Goal: Register for event/course

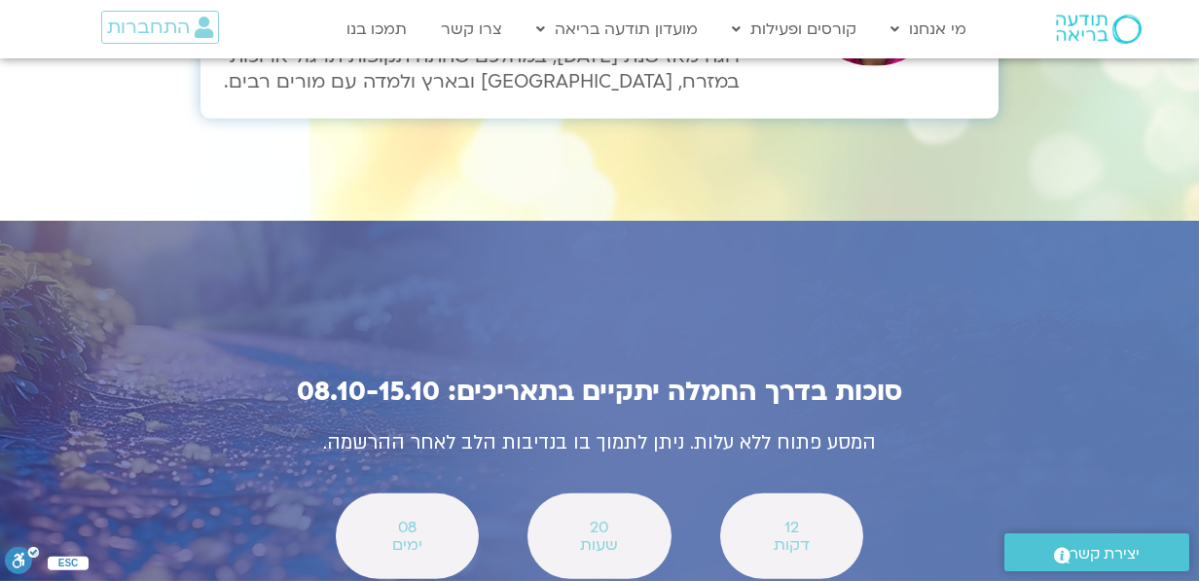
scroll to position [6873, 0]
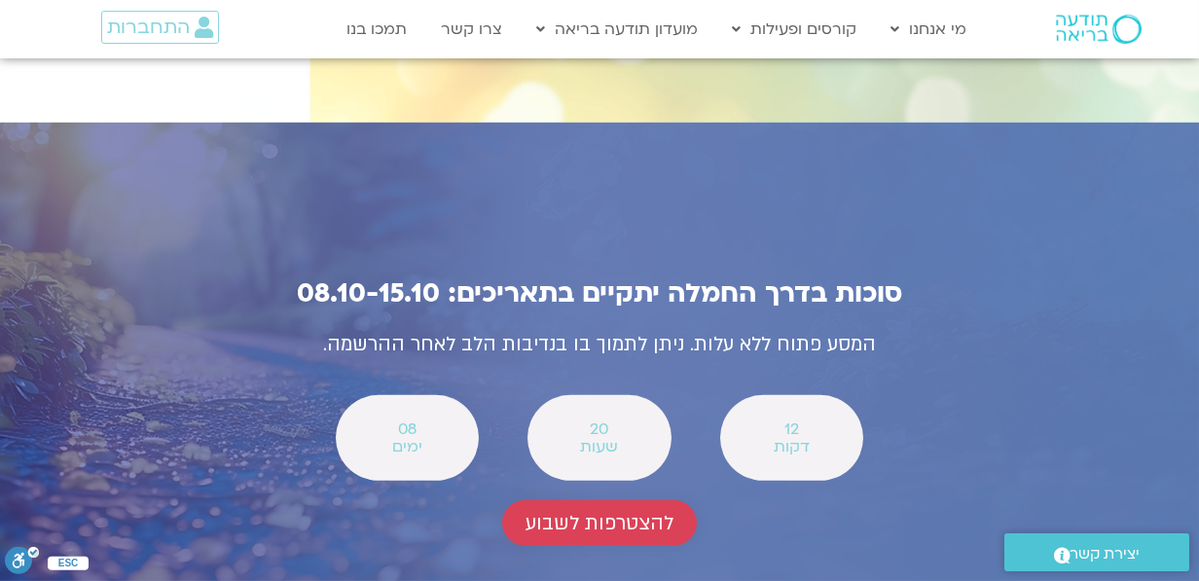
click at [607, 512] on span "להצטרפות לשבוע" at bounding box center [599, 523] width 148 height 22
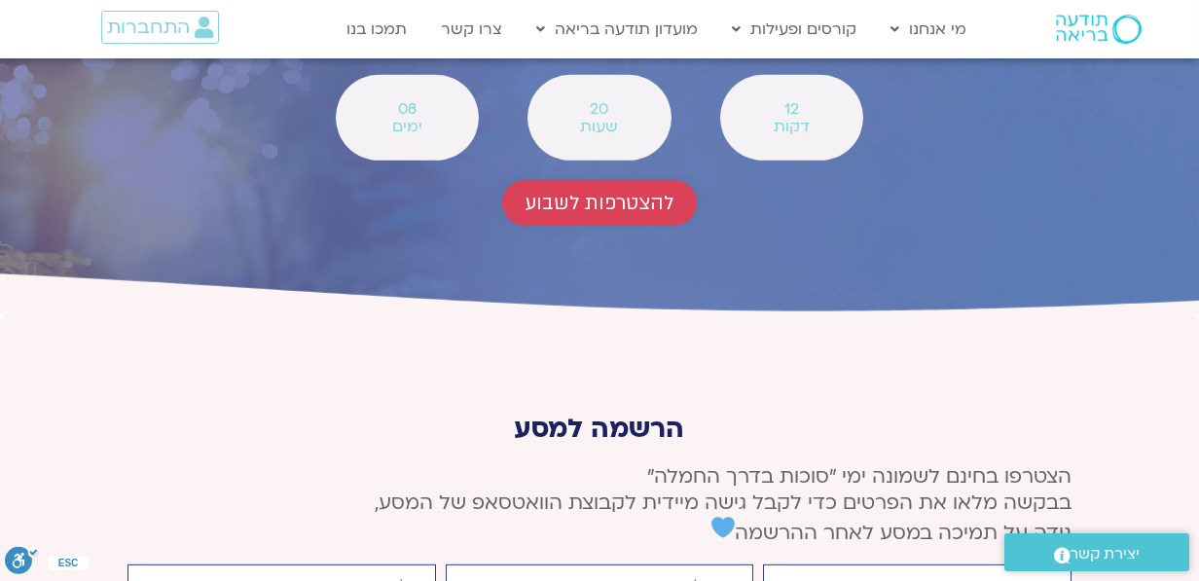
scroll to position [7197, 0]
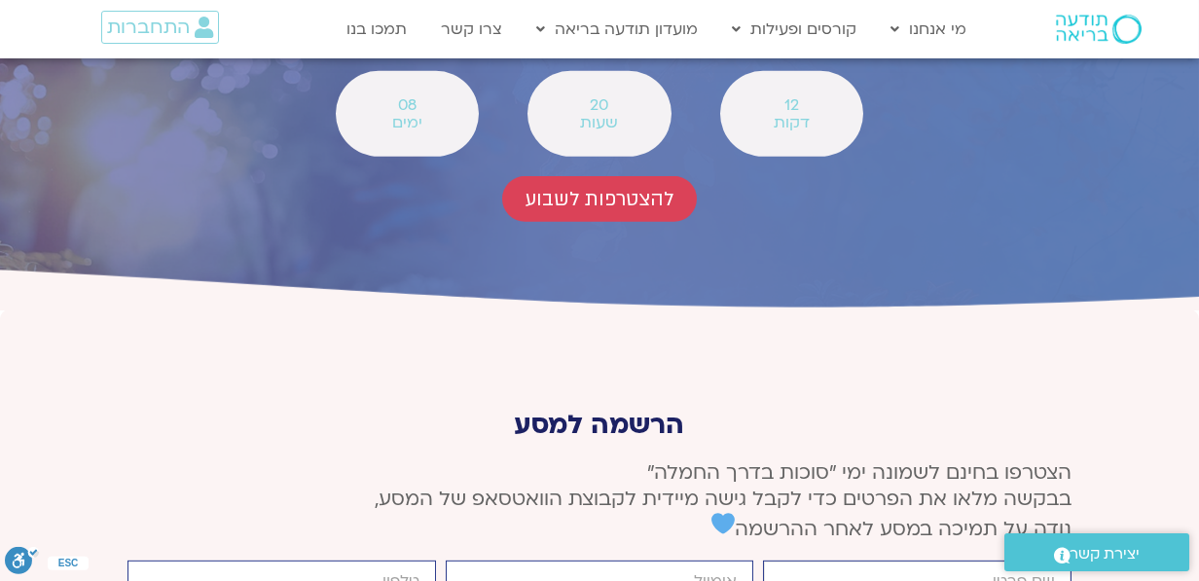
click at [832, 560] on input "firstname" at bounding box center [917, 581] width 308 height 42
type input "יעל גת רפמן"
click at [610, 560] on input "email" at bounding box center [600, 581] width 308 height 42
type input "yaelgat02@gmail.com"
drag, startPoint x: 470, startPoint y: 524, endPoint x: 392, endPoint y: 410, distance: 138.7
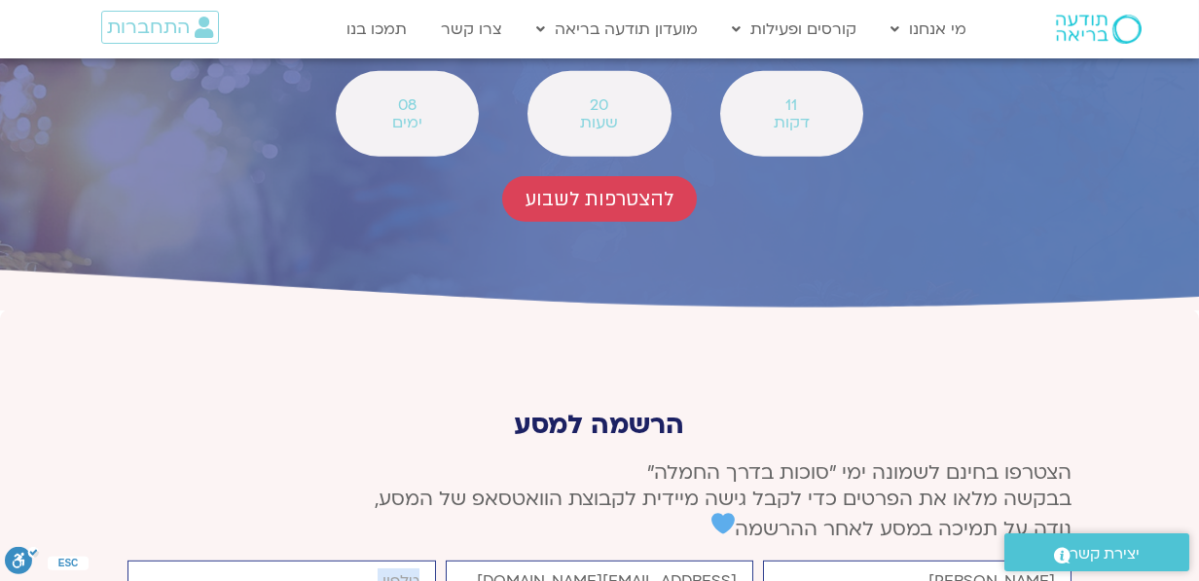
click at [392, 560] on input "cellphone" at bounding box center [281, 581] width 308 height 42
type input "0506534555"
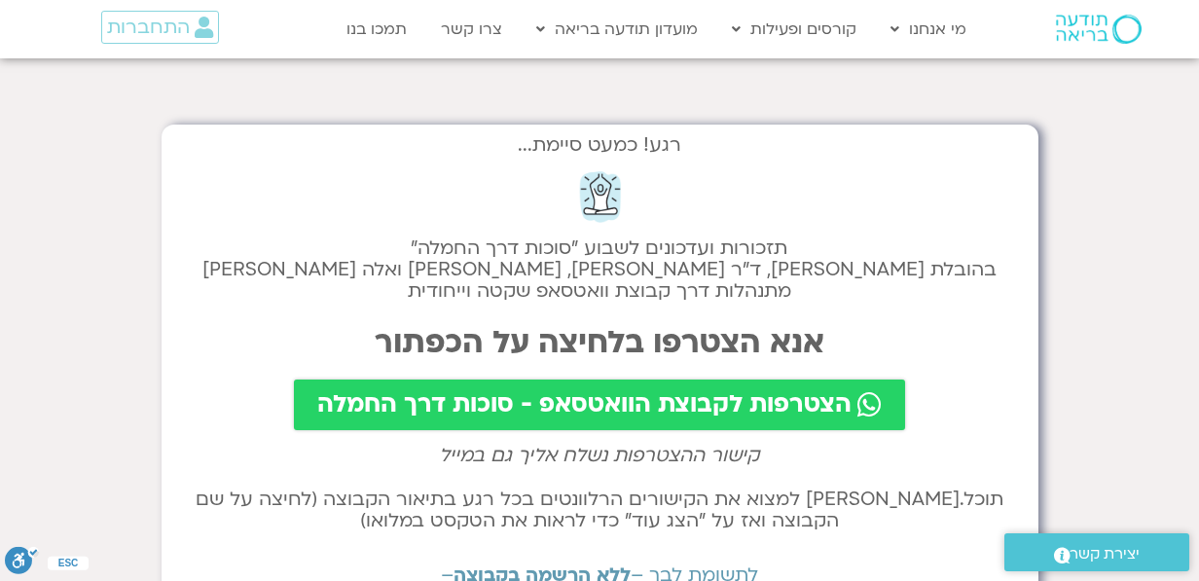
click at [749, 406] on span "הצטרפות לקבוצת הוואטסאפ - סוכות דרך החמלה" at bounding box center [584, 404] width 534 height 27
